Goal: Task Accomplishment & Management: Manage account settings

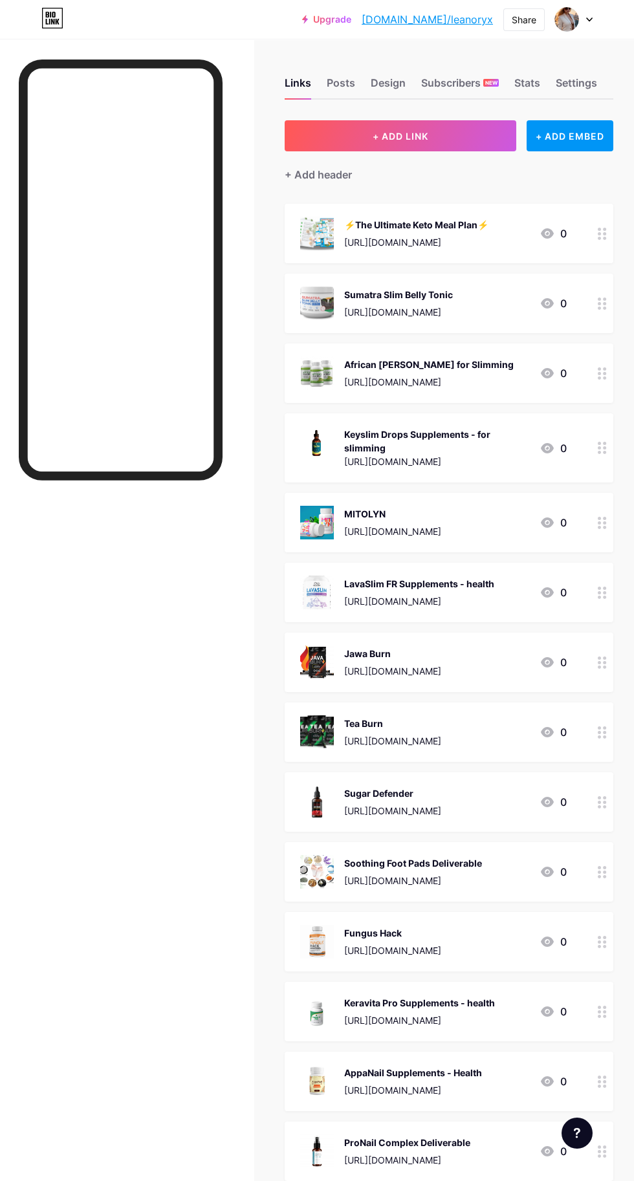
click at [573, 19] on img at bounding box center [566, 19] width 25 height 25
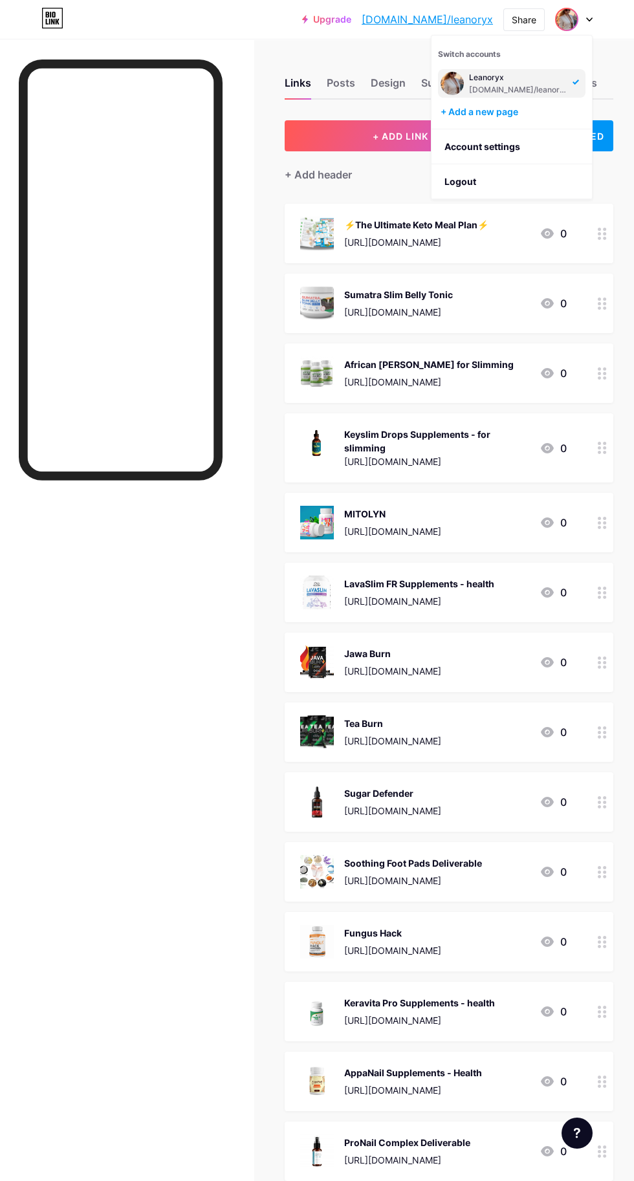
click at [483, 186] on li "Logout" at bounding box center [512, 181] width 160 height 35
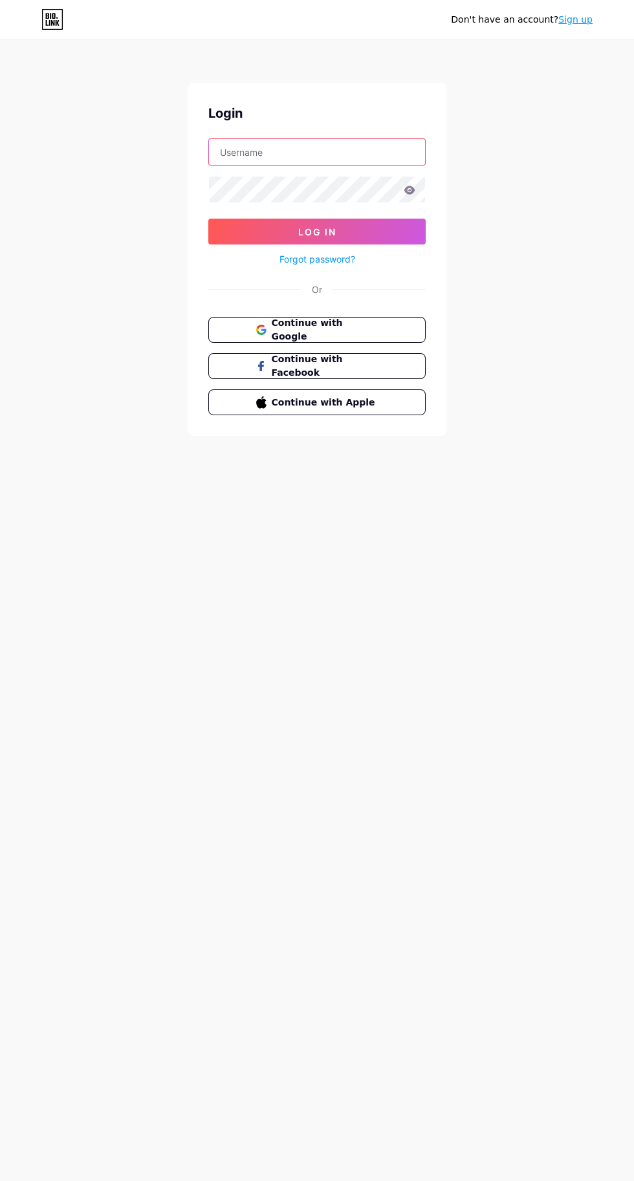
click at [322, 151] on input "text" at bounding box center [317, 152] width 216 height 26
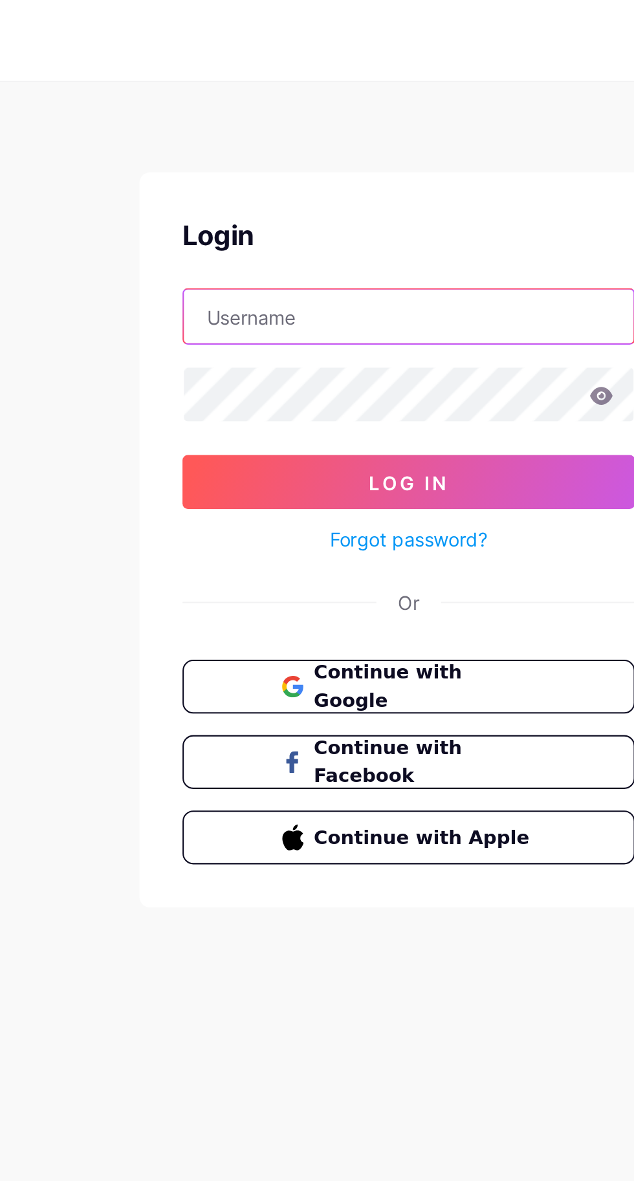
click at [310, 155] on input "text" at bounding box center [317, 152] width 216 height 26
type input "nailc"
click at [280, 152] on input "NailCraftandCare" at bounding box center [317, 152] width 216 height 26
click at [241, 154] on input "NailCraftandcare" at bounding box center [317, 152] width 216 height 26
click at [225, 153] on input "Nailcraftandcare" at bounding box center [317, 152] width 216 height 26
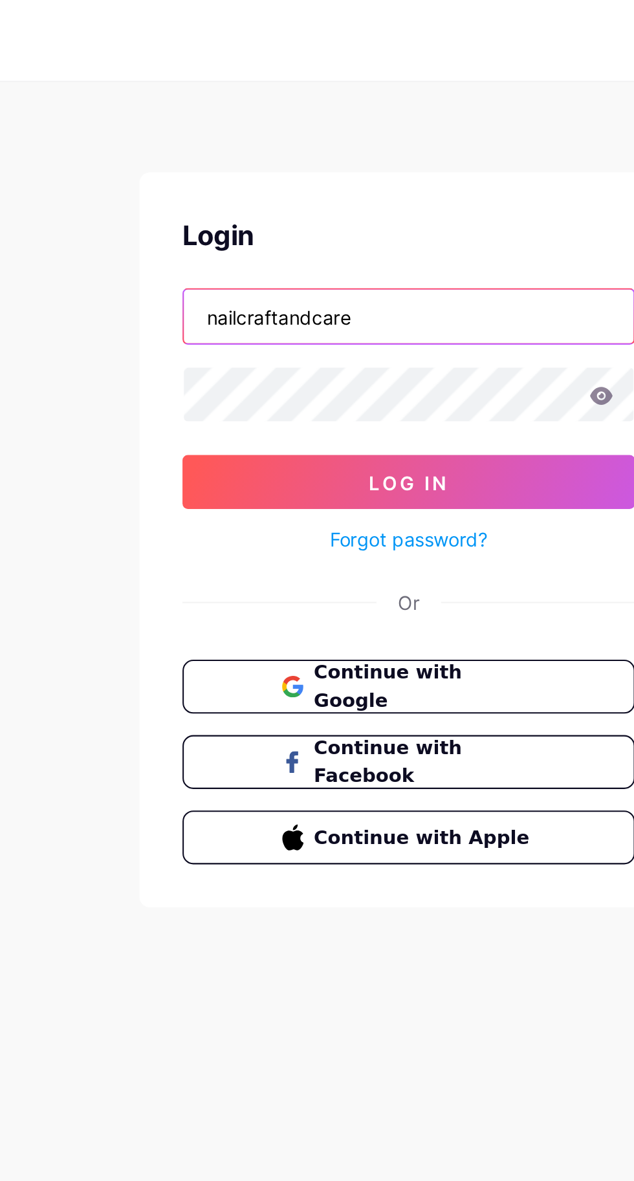
type input "nailcraftandcare"
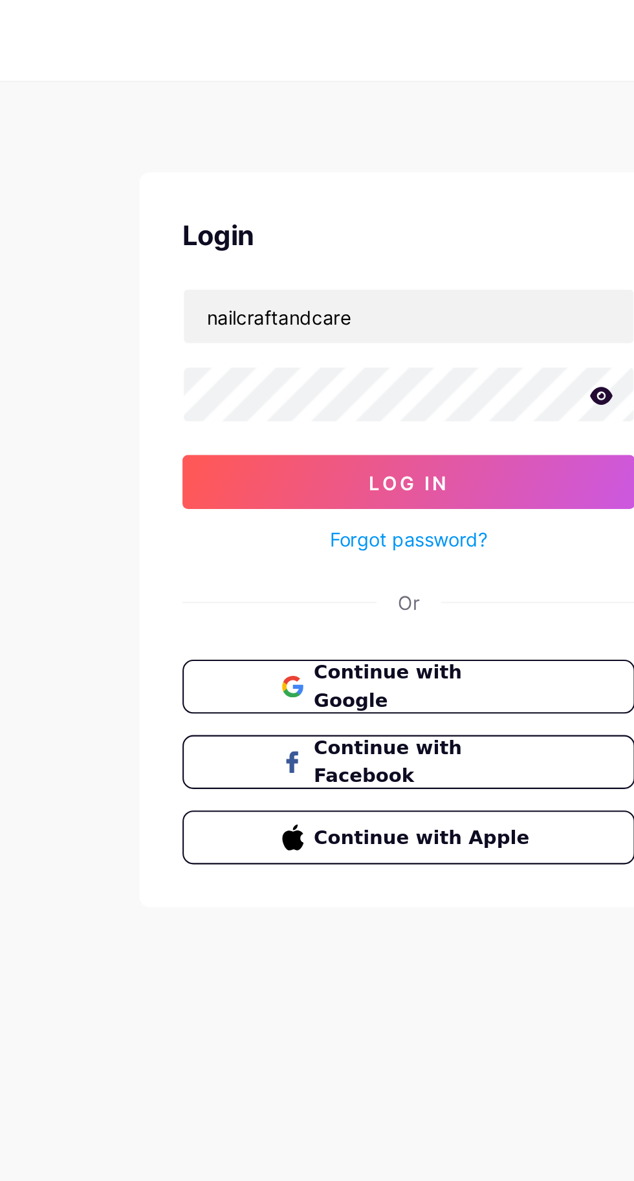
click at [349, 227] on button "Log In" at bounding box center [316, 232] width 217 height 26
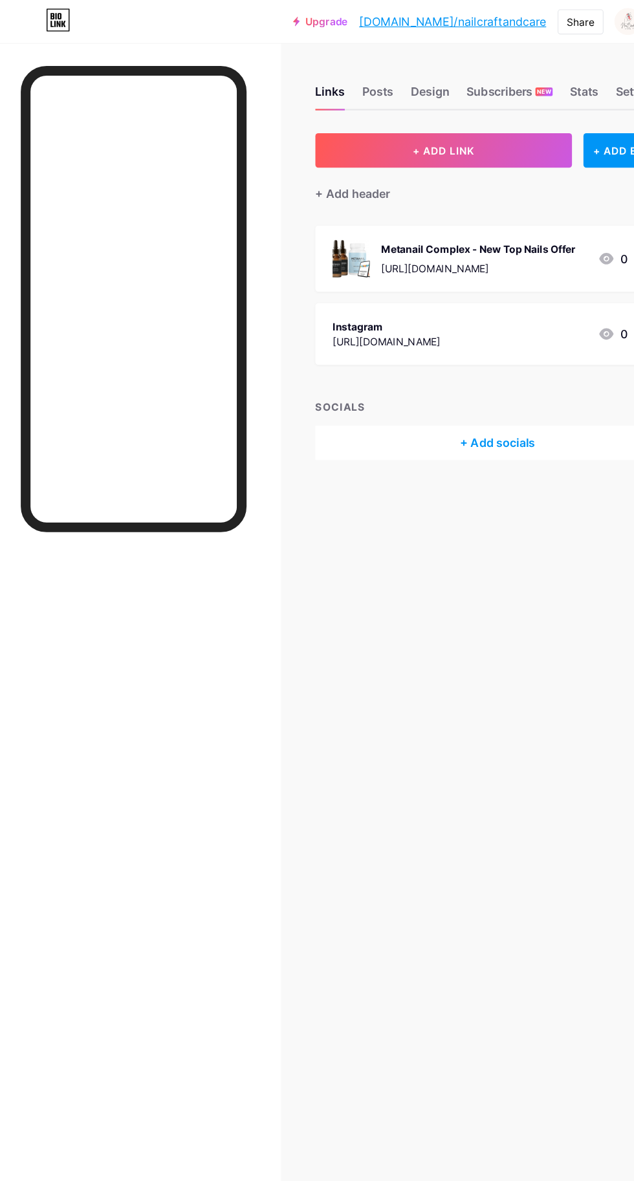
click at [401, 83] on div "Design" at bounding box center [388, 86] width 35 height 23
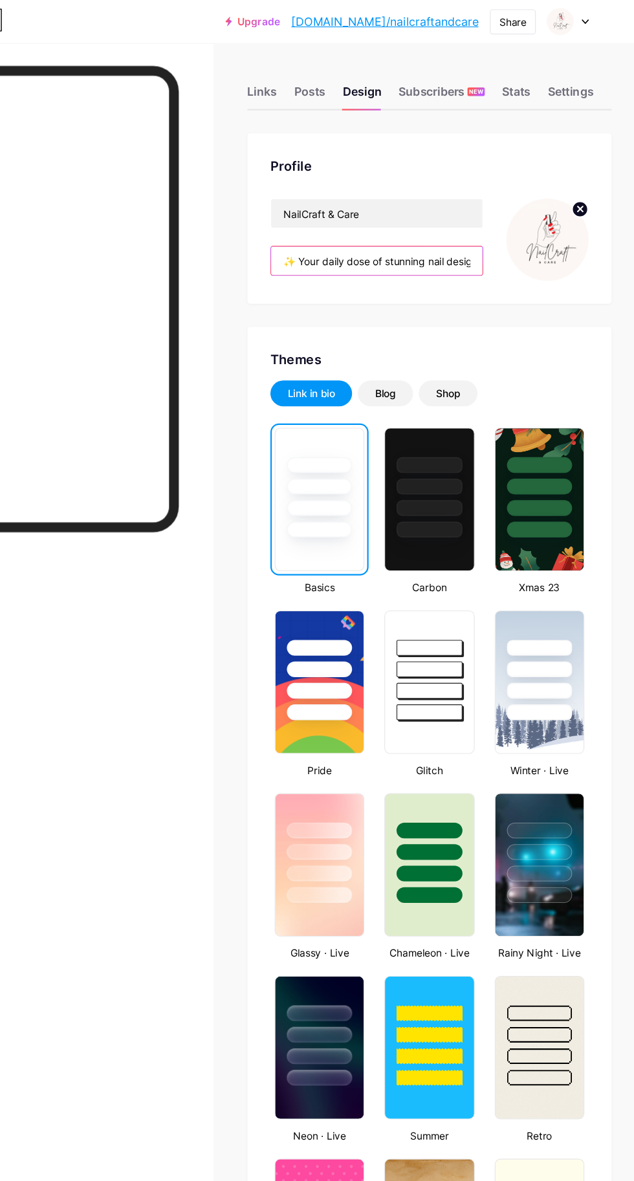
click at [434, 238] on input "✨ Your daily dose of stunning nail designs, expert tips on nail fungus care, an…" at bounding box center [401, 236] width 191 height 26
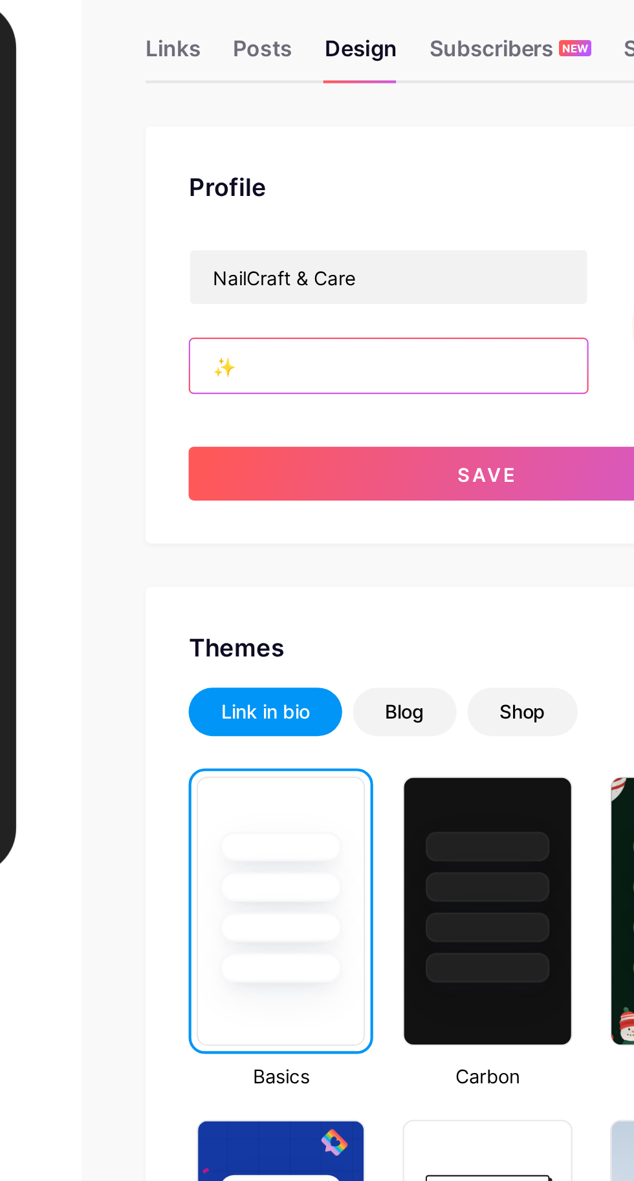
type input "✨"
paste input "✨ Style & Shine Diaries ✨ Your daily dose of fashion, nail care, and skincare i…"
click at [452, 237] on input "✨ Style & Shine Diaries ✨ Your daily dose of fashion, nail care, and skincare i…" at bounding box center [401, 236] width 191 height 26
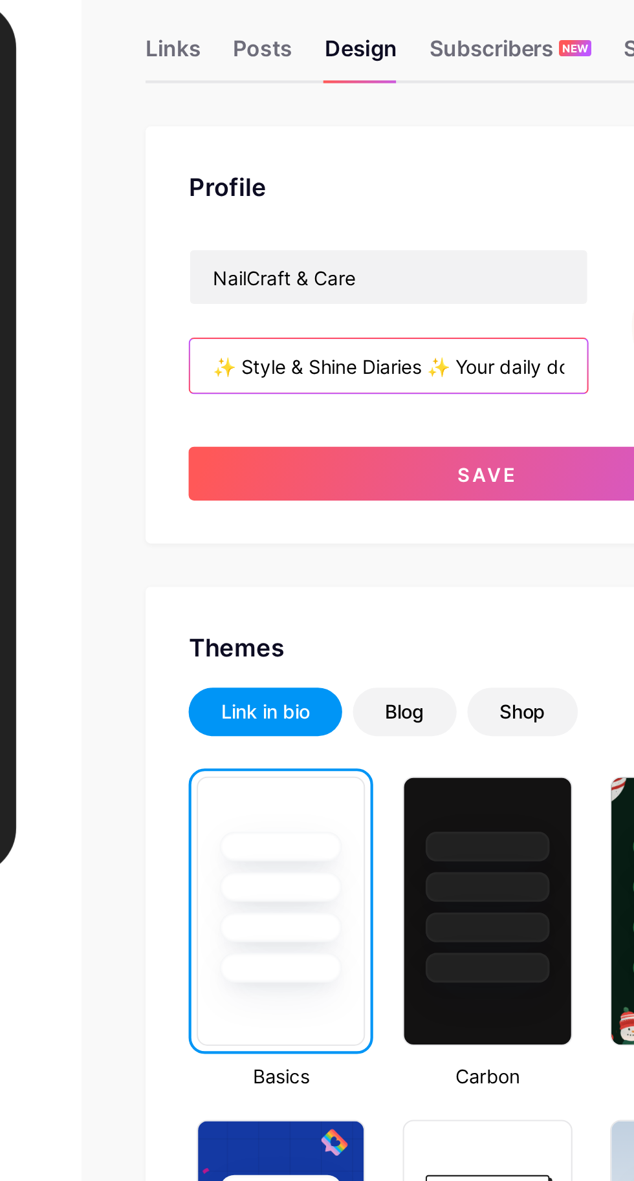
type input "✨ Style & Shine Diaries ✨ Your daily dose of fashion, nail care, and skincare i…"
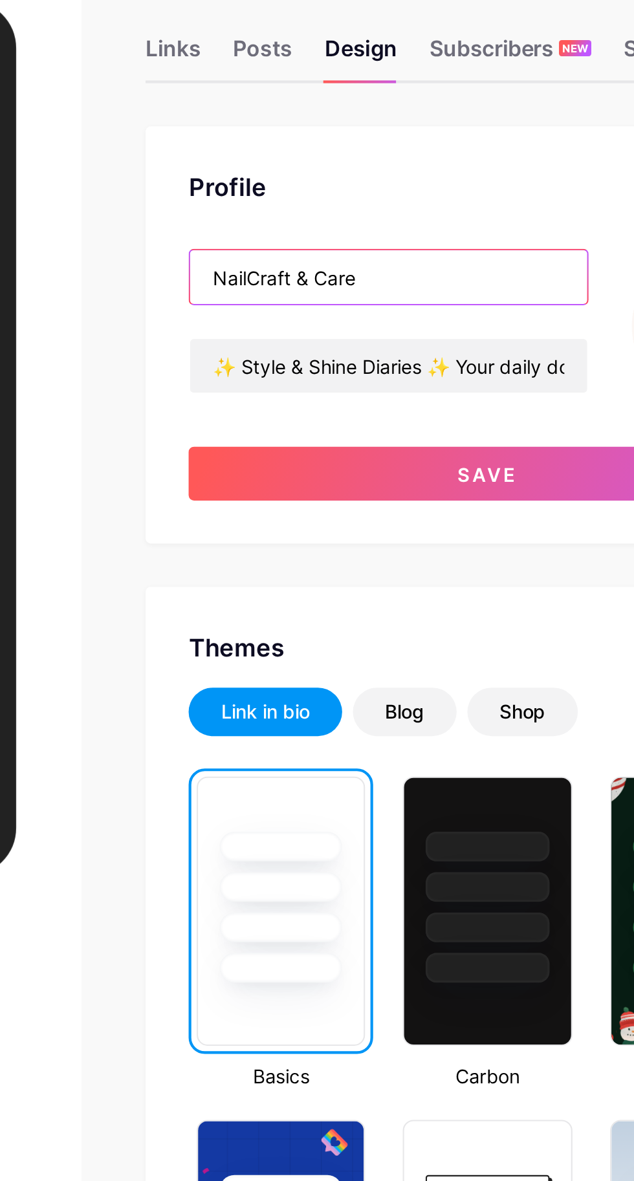
click at [413, 188] on input "NailCraft & Care" at bounding box center [401, 193] width 191 height 26
type input "N"
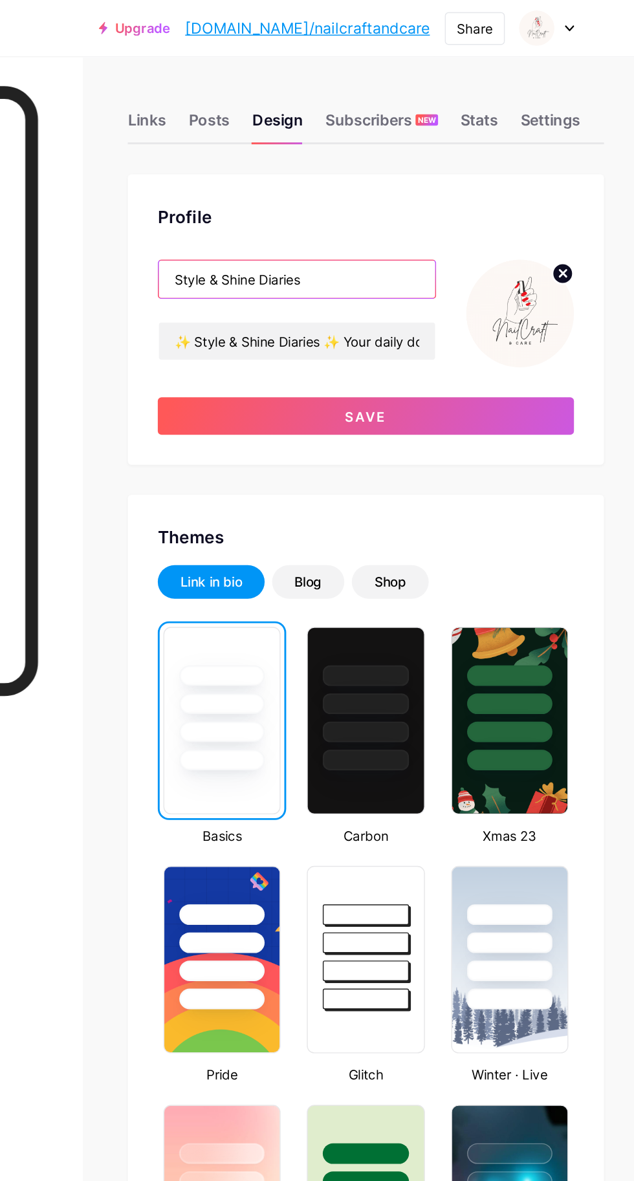
type input "Style & Shine Diaries"
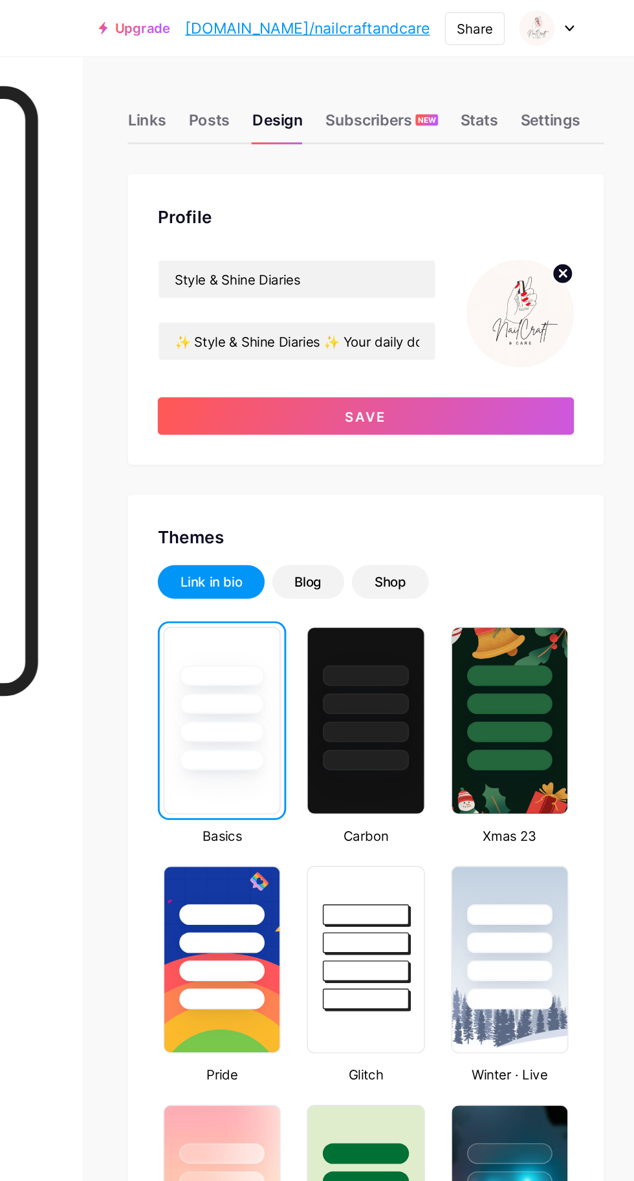
click at [585, 188] on icon at bounding box center [585, 188] width 5 height 5
click at [554, 217] on input "file" at bounding box center [555, 216] width 74 height 74
type input "C:\fakepath\Pink Minimalist Fashion Woman Free Logo_20250813_213800_0000.png"
click at [475, 290] on button "Save" at bounding box center [448, 287] width 287 height 26
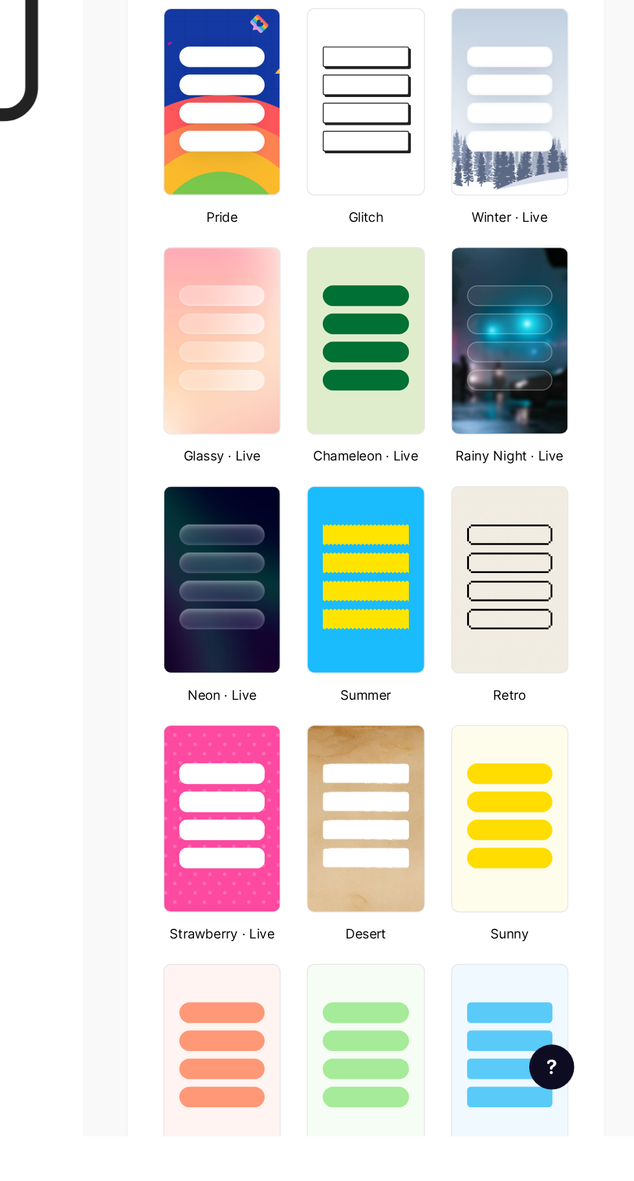
scroll to position [160, 0]
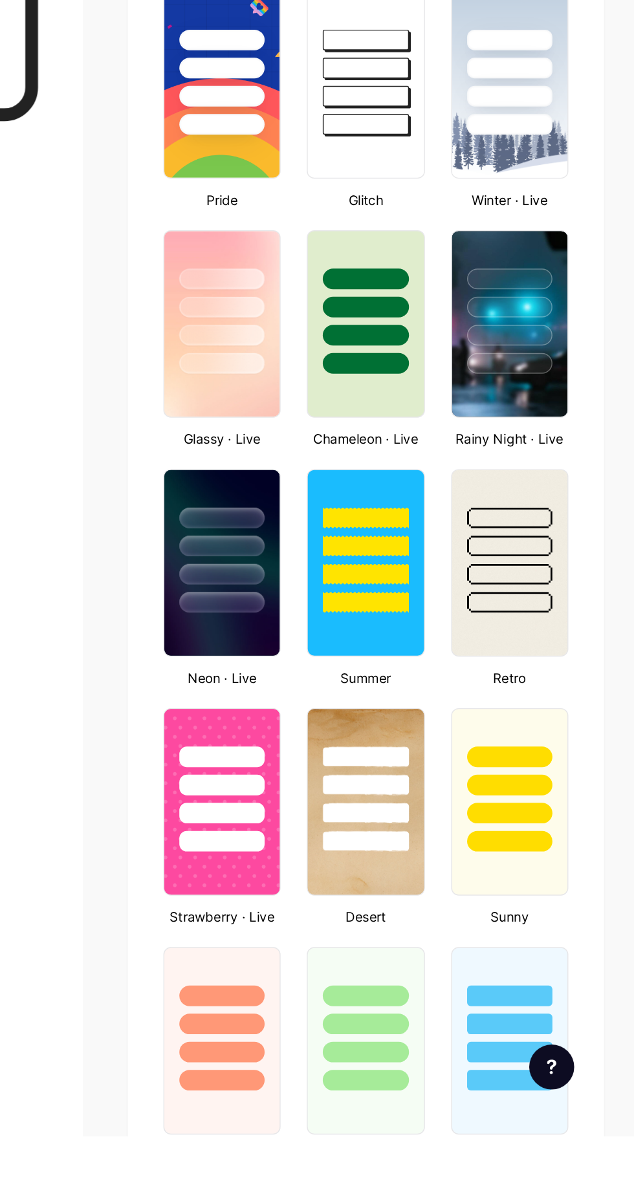
click at [338, 956] on div at bounding box center [349, 958] width 59 height 14
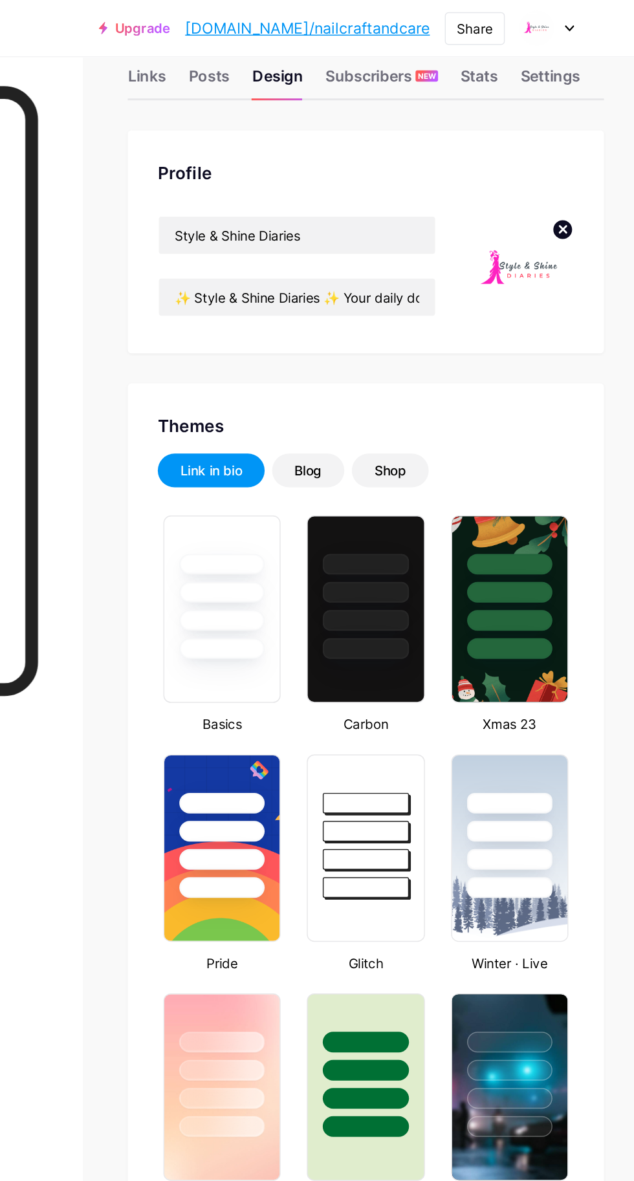
scroll to position [39, 0]
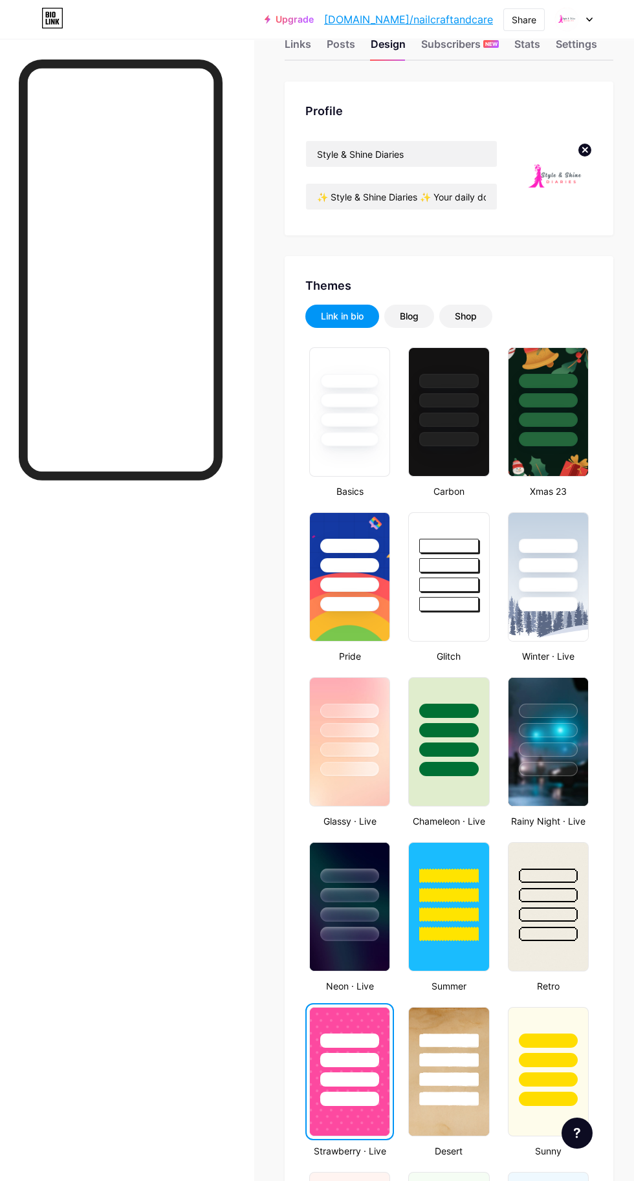
click at [300, 39] on div "Upgrade bio.link/nailcr... bio.link/nailcraftandcare Share Switch accounts Styl…" at bounding box center [317, 19] width 634 height 39
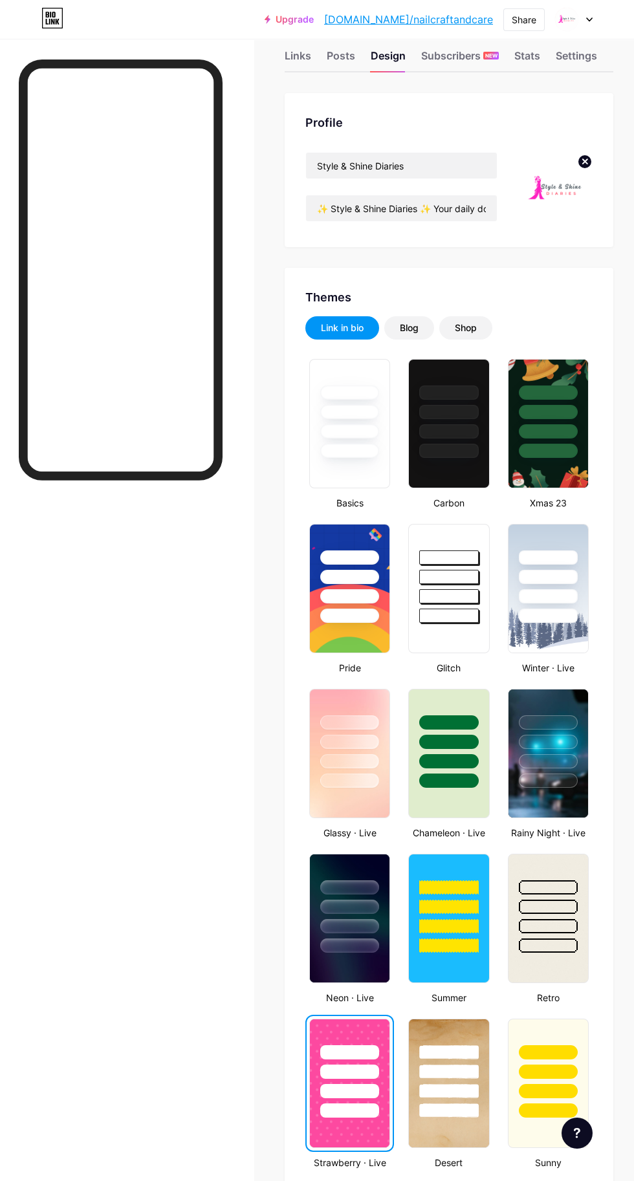
click at [291, 71] on div "Links" at bounding box center [298, 59] width 27 height 23
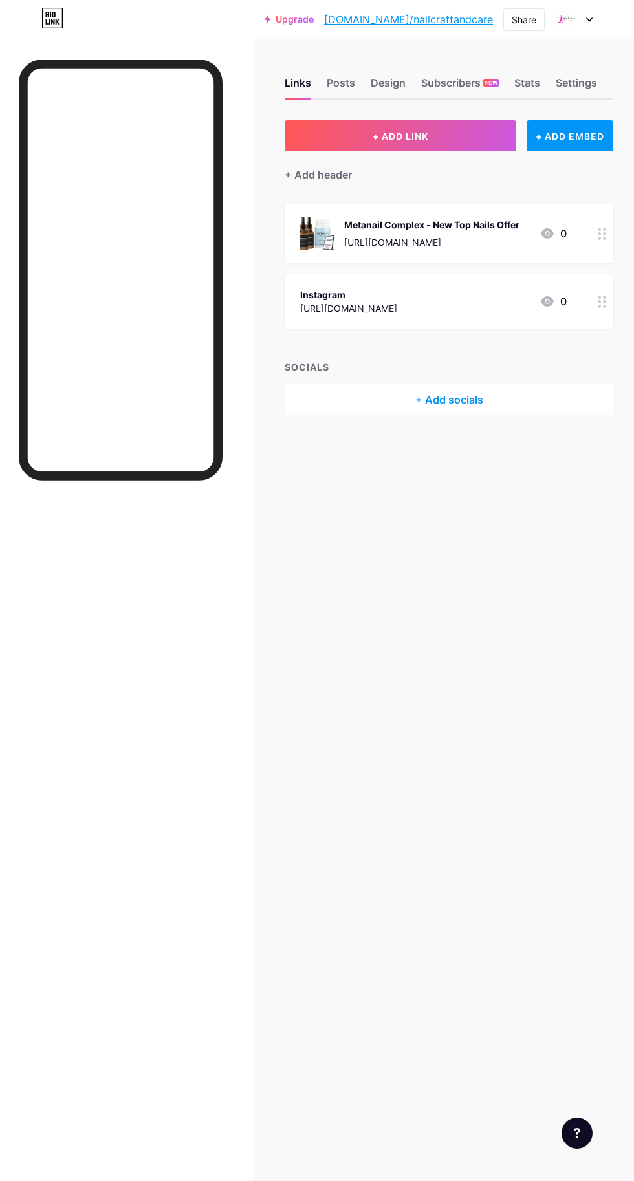
click at [424, 135] on span "+ ADD LINK" at bounding box center [401, 136] width 56 height 11
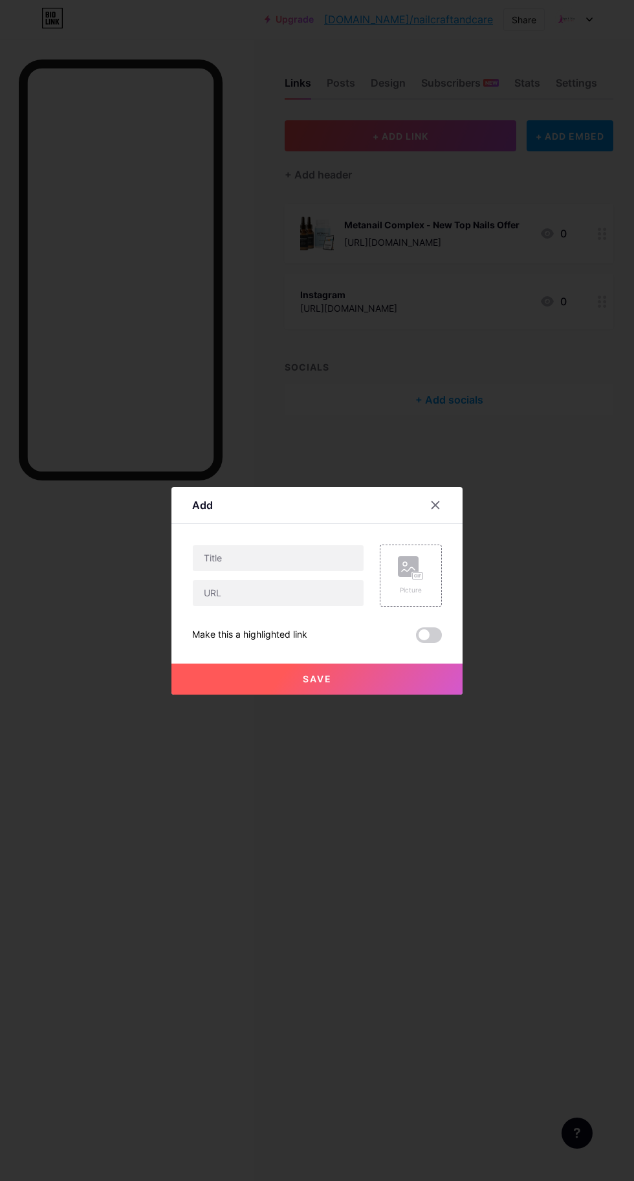
click at [422, 579] on rect at bounding box center [418, 576] width 10 height 6
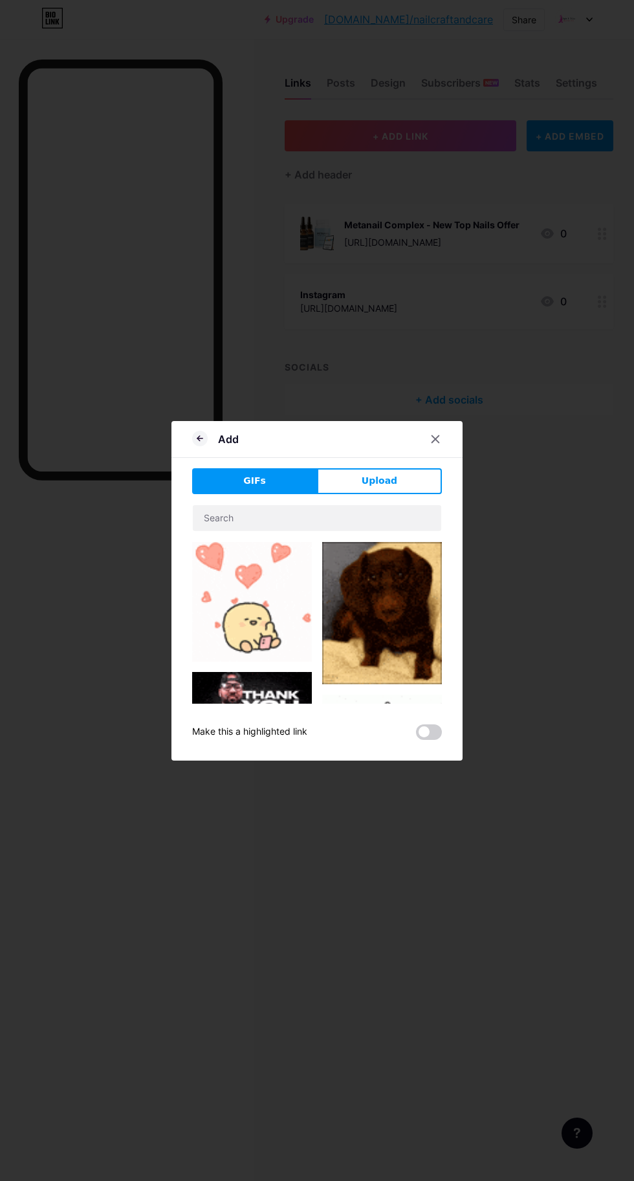
click at [381, 488] on span "Upload" at bounding box center [380, 481] width 36 height 14
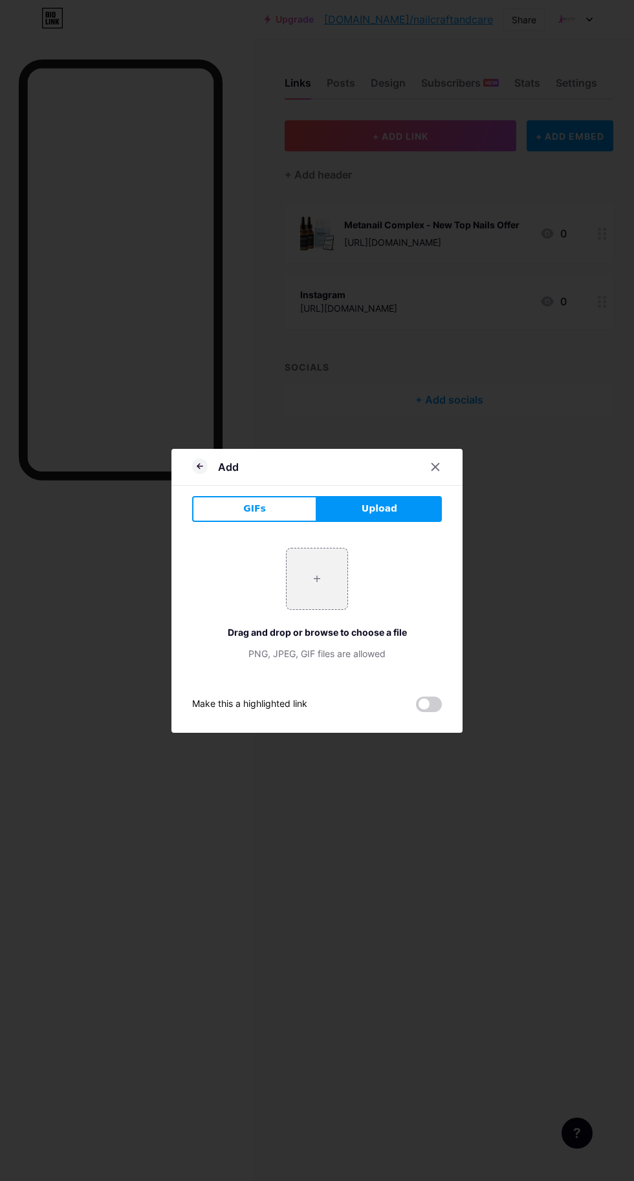
click at [320, 608] on input "file" at bounding box center [317, 579] width 61 height 61
type input "C:\fakepath\NAW8SZM6.png"
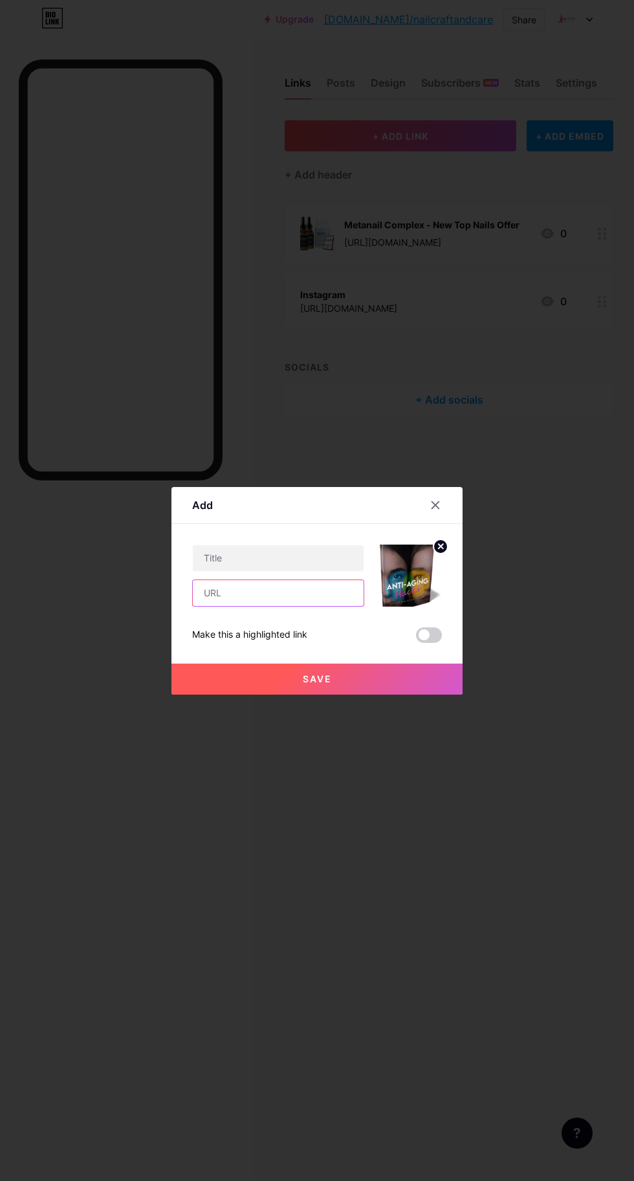
click at [288, 606] on input "text" at bounding box center [278, 593] width 171 height 26
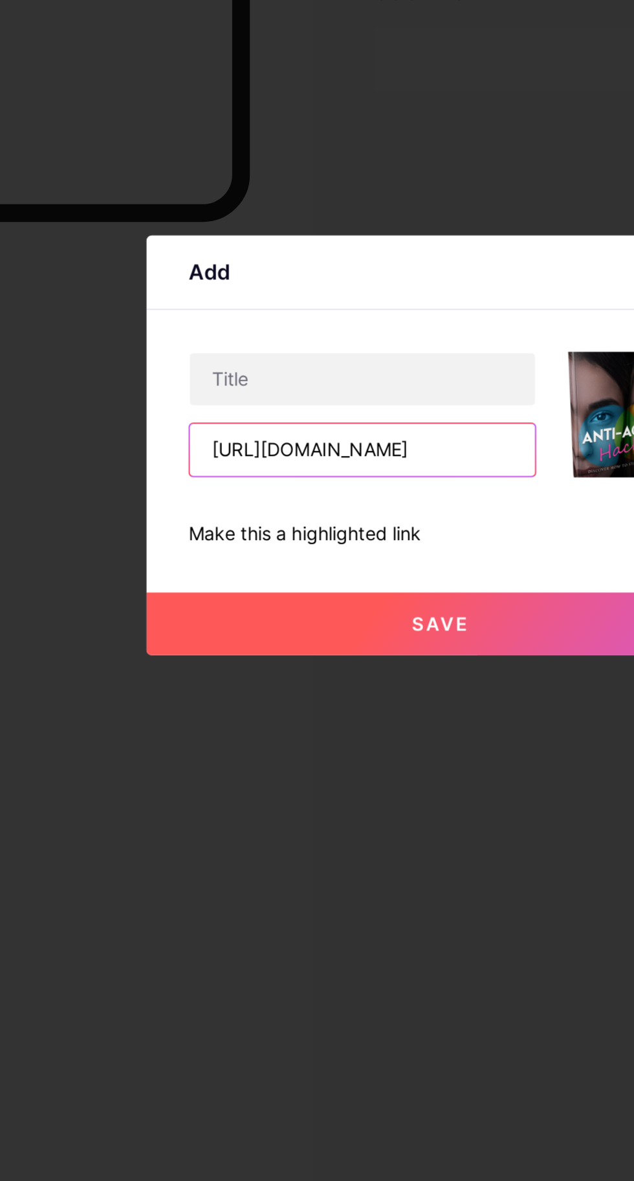
scroll to position [0, 127]
type input "[URL][DOMAIN_NAME]"
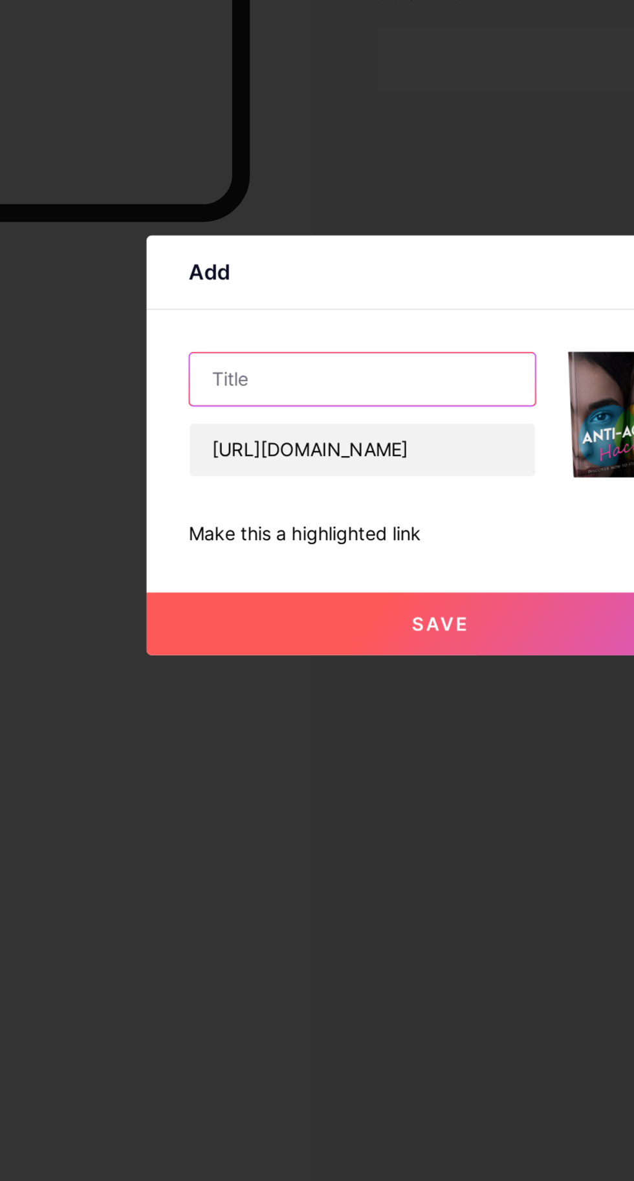
click at [292, 571] on input "text" at bounding box center [278, 558] width 171 height 26
click at [276, 571] on input "text" at bounding box center [278, 558] width 171 height 26
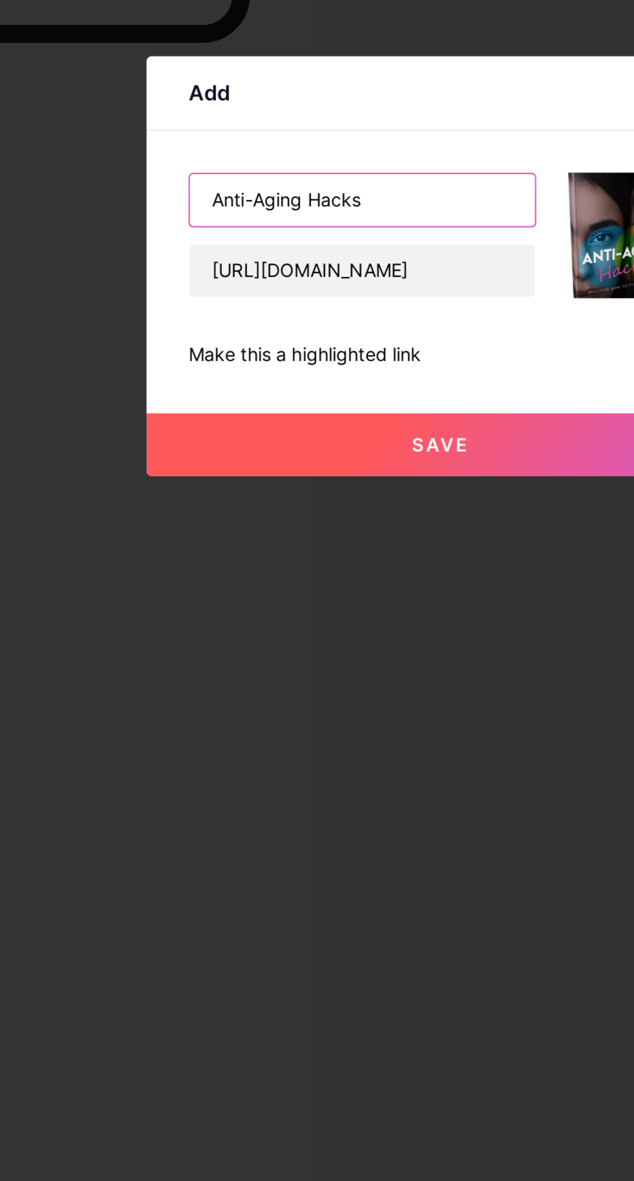
type input "Anti-Aging Hacks"
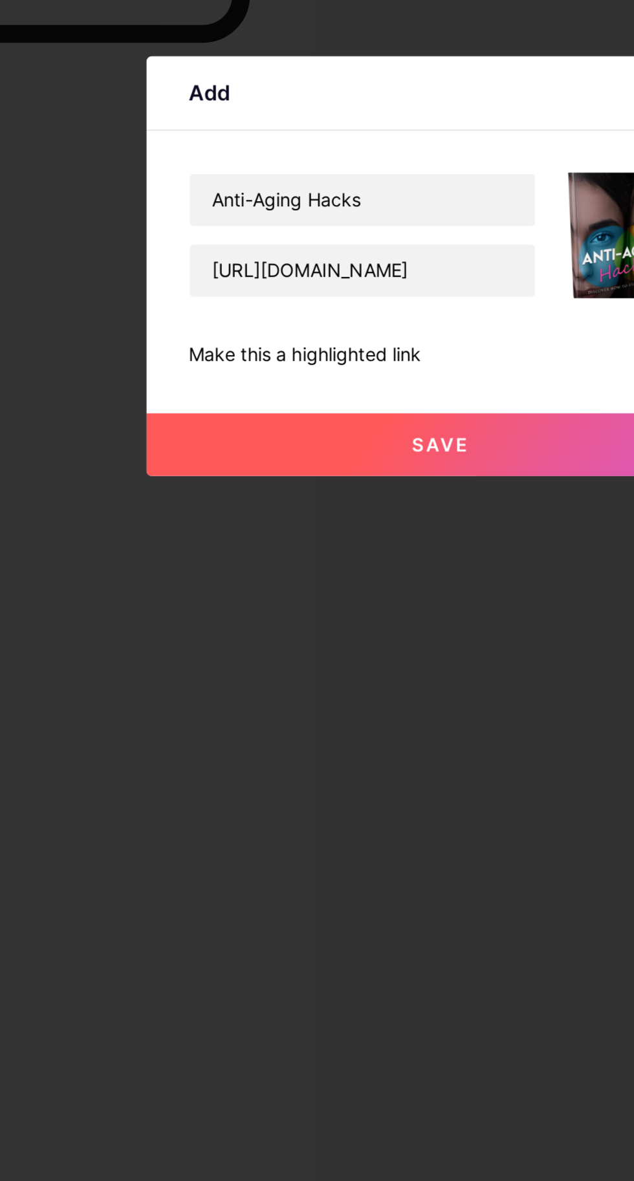
click at [329, 685] on span "Save" at bounding box center [317, 679] width 29 height 11
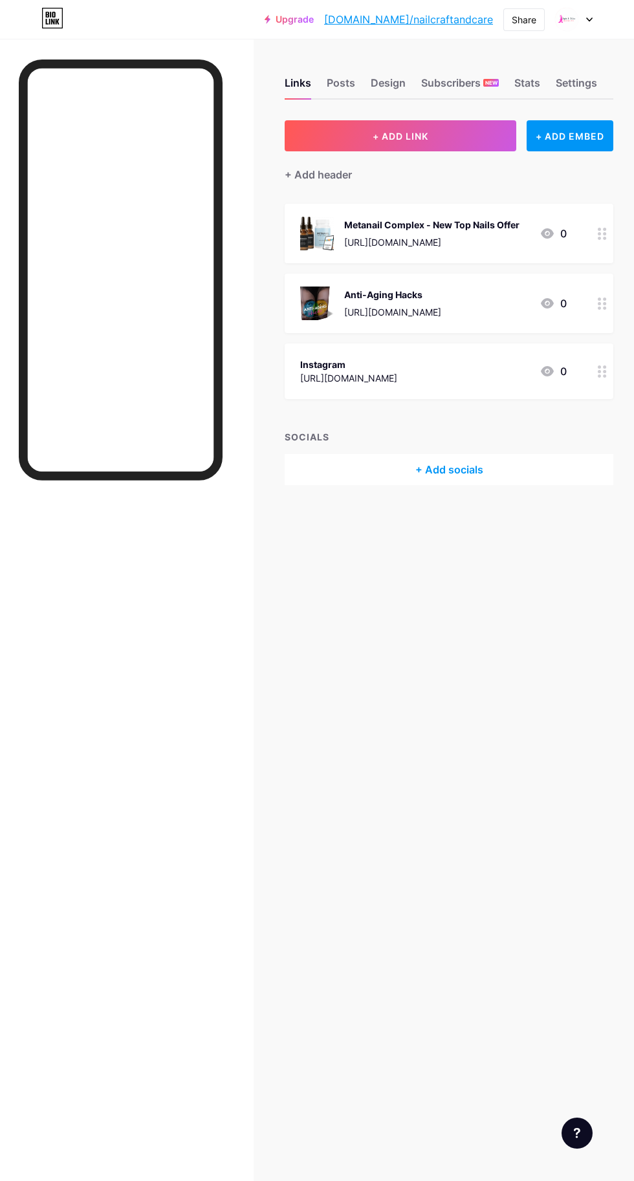
scroll to position [5, 0]
click at [525, 19] on div "Share" at bounding box center [524, 20] width 25 height 14
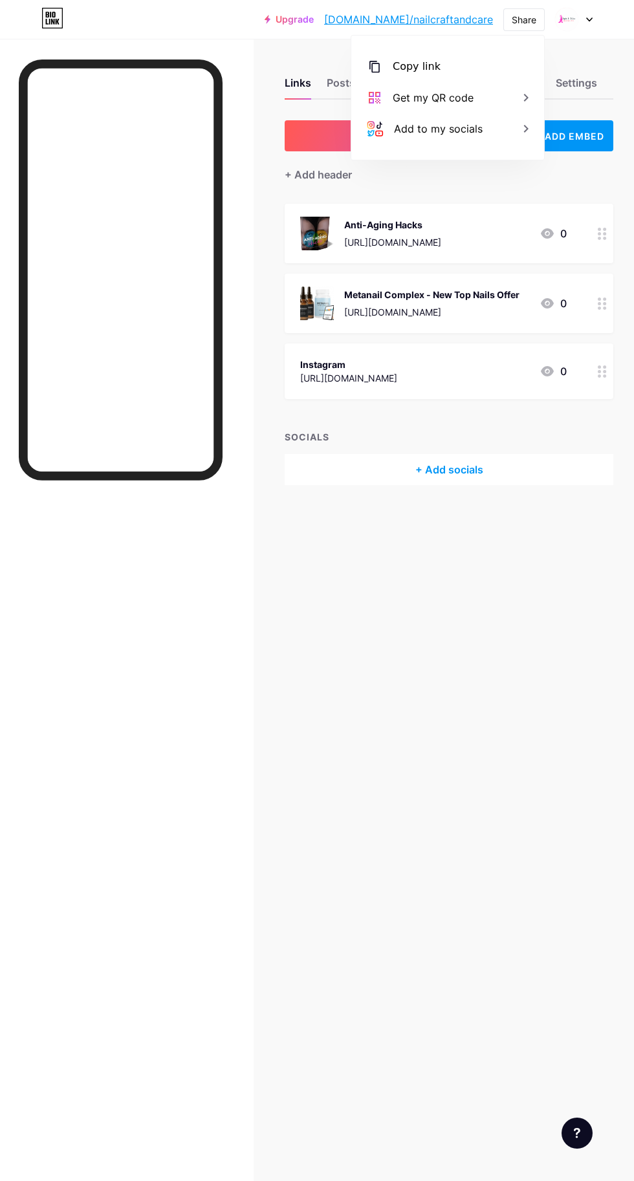
click at [446, 69] on div "Copy link" at bounding box center [447, 66] width 193 height 31
click at [137, 786] on div at bounding box center [121, 640] width 204 height 1161
